Goal: Leave review/rating: Leave review/rating

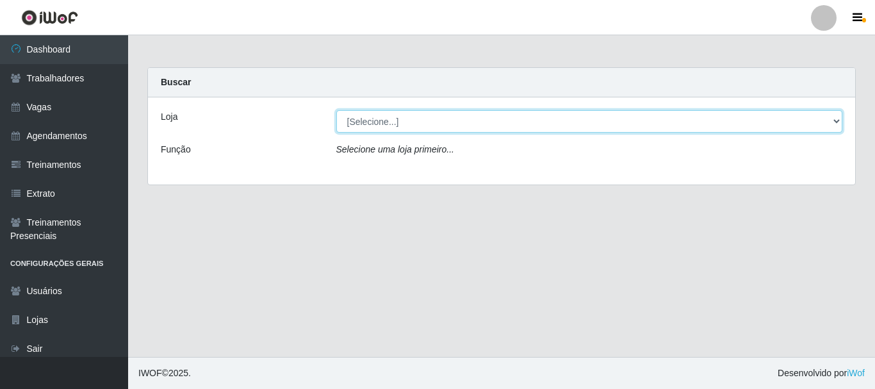
click at [835, 117] on select "[Selecione...] O Cestão - [GEOGRAPHIC_DATA]" at bounding box center [589, 121] width 507 height 22
select select "238"
click at [336, 110] on select "[Selecione...] O Cestão - [GEOGRAPHIC_DATA]" at bounding box center [589, 121] width 507 height 22
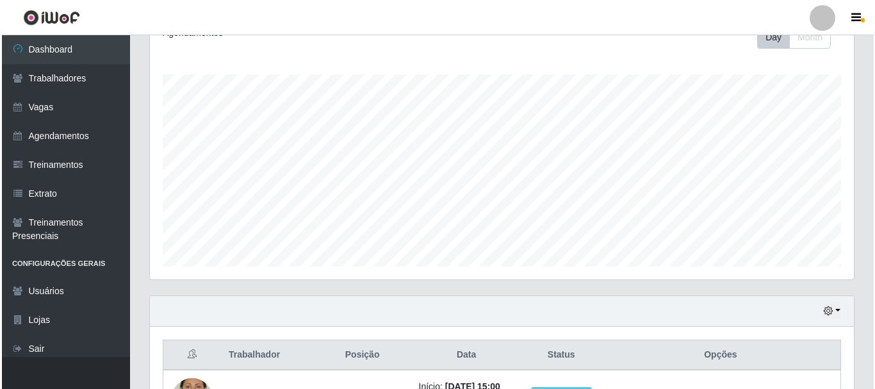
scroll to position [300, 0]
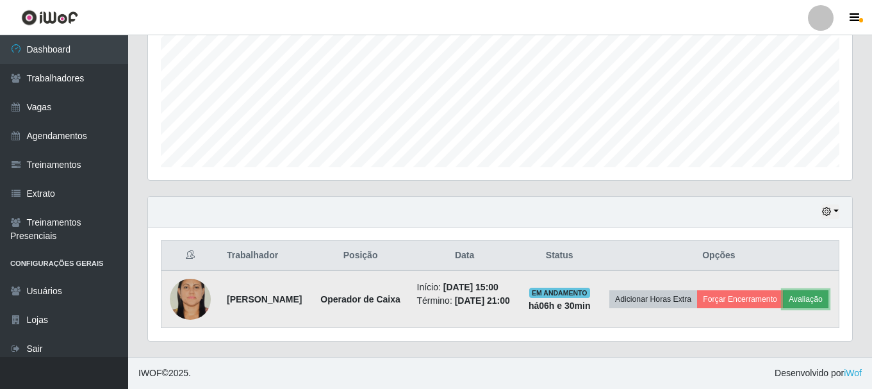
click at [783, 298] on button "Avaliação" at bounding box center [805, 299] width 45 height 18
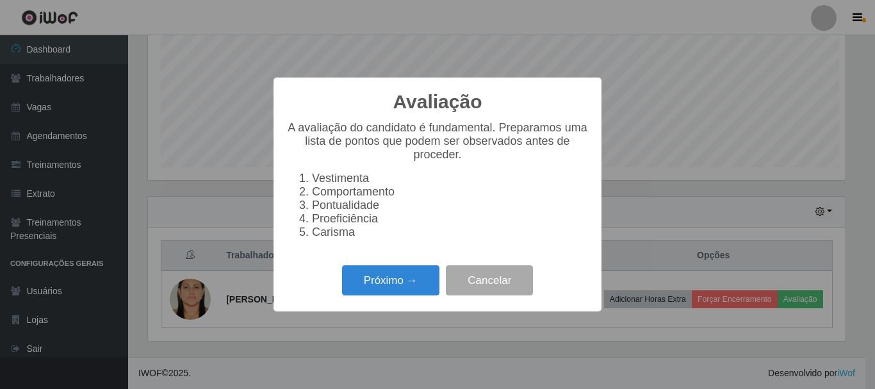
scroll to position [266, 697]
click at [419, 284] on button "Próximo →" at bounding box center [390, 280] width 97 height 30
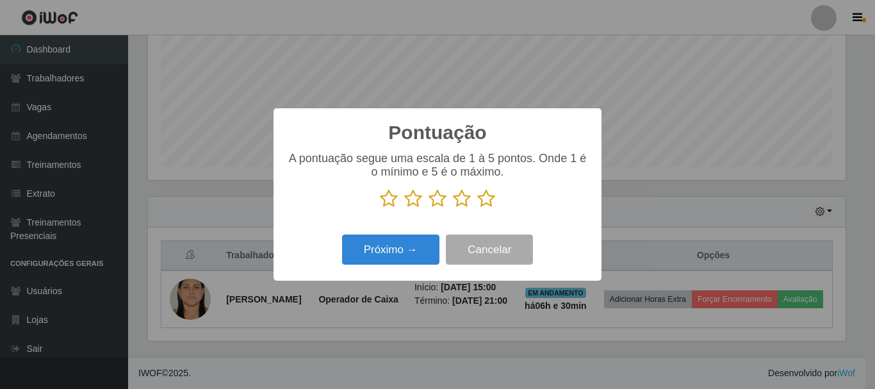
click at [491, 198] on icon at bounding box center [486, 198] width 18 height 19
click at [477, 208] on input "radio" at bounding box center [477, 208] width 0 height 0
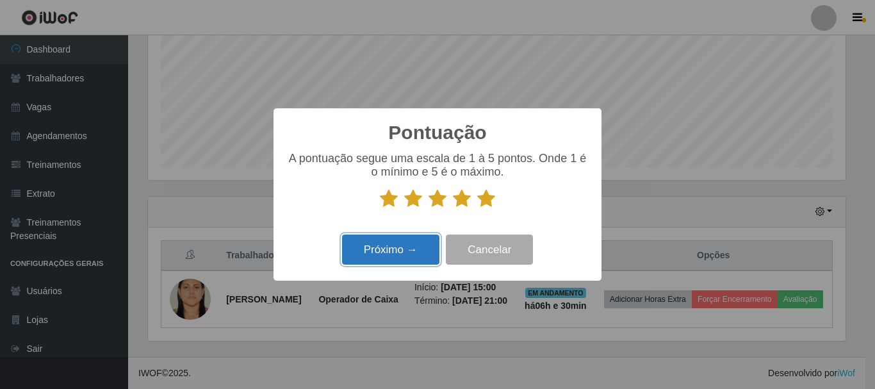
click at [419, 241] on button "Próximo →" at bounding box center [390, 249] width 97 height 30
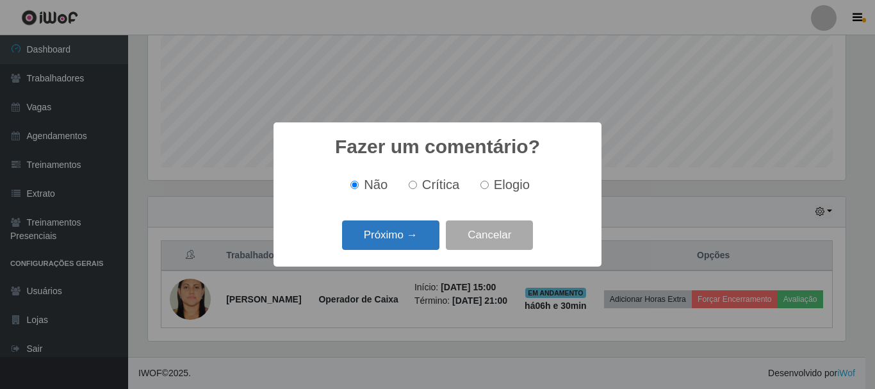
click at [420, 241] on button "Próximo →" at bounding box center [390, 235] width 97 height 30
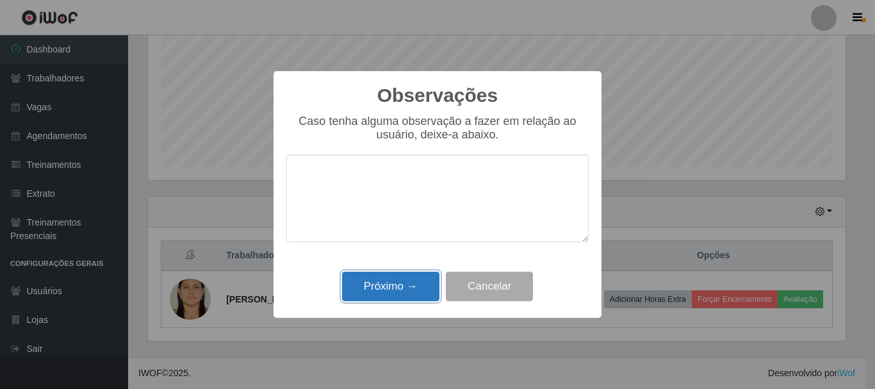
click at [420, 294] on button "Próximo →" at bounding box center [390, 287] width 97 height 30
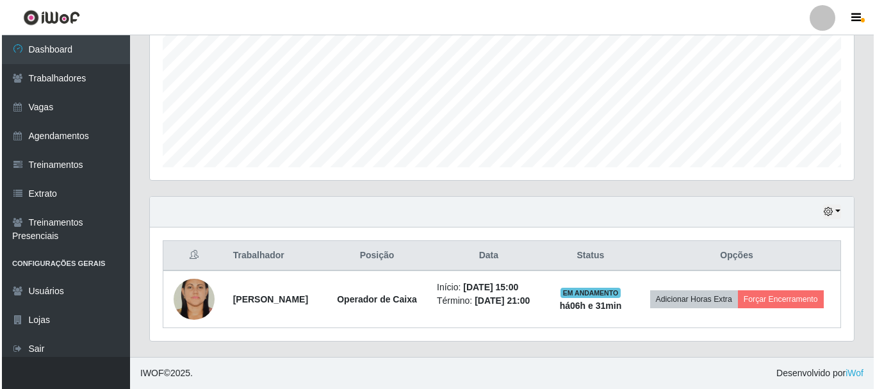
scroll to position [291, 0]
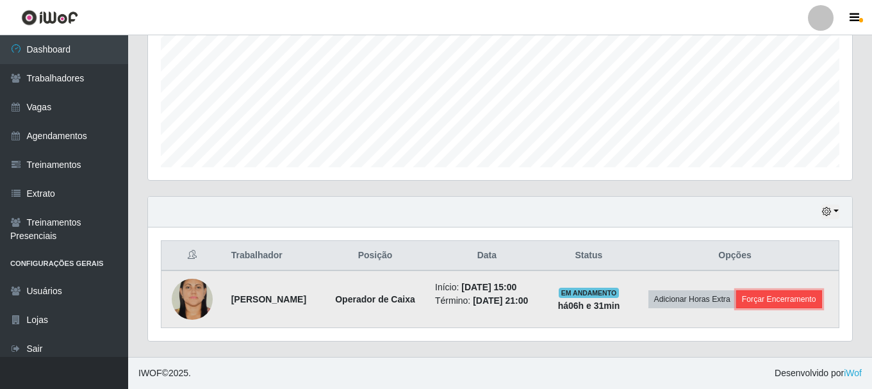
click at [761, 300] on button "Forçar Encerramento" at bounding box center [779, 299] width 86 height 18
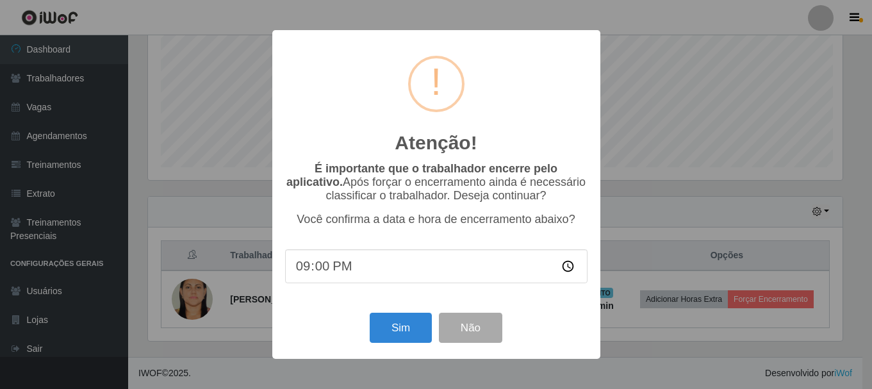
scroll to position [266, 697]
click at [407, 328] on button "Sim" at bounding box center [402, 328] width 62 height 30
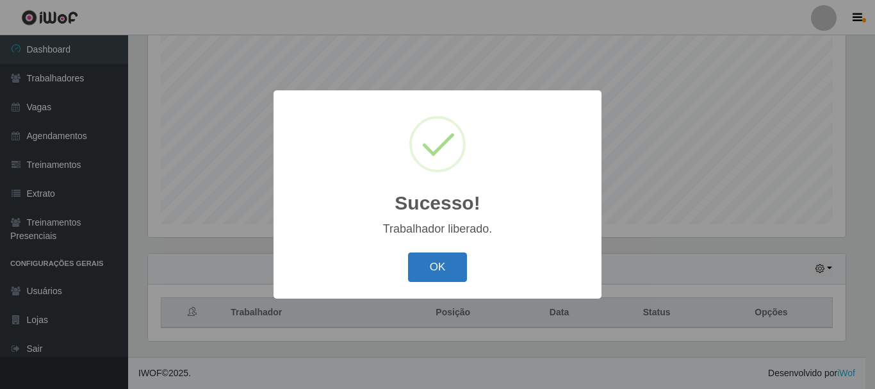
click at [435, 273] on button "OK" at bounding box center [438, 267] width 60 height 30
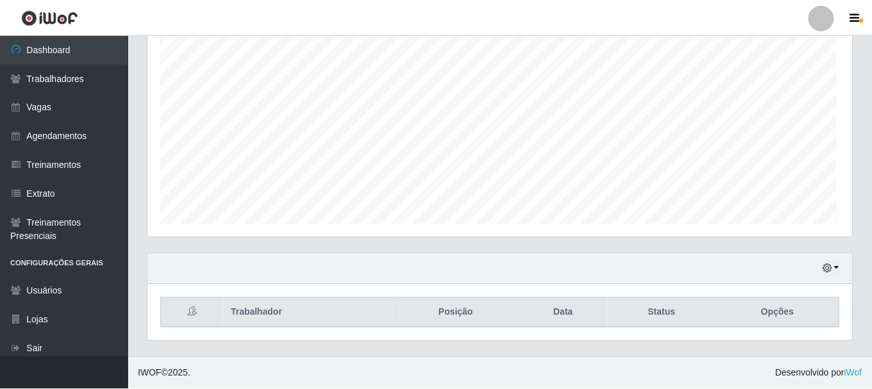
scroll to position [266, 704]
